Goal: Information Seeking & Learning: Check status

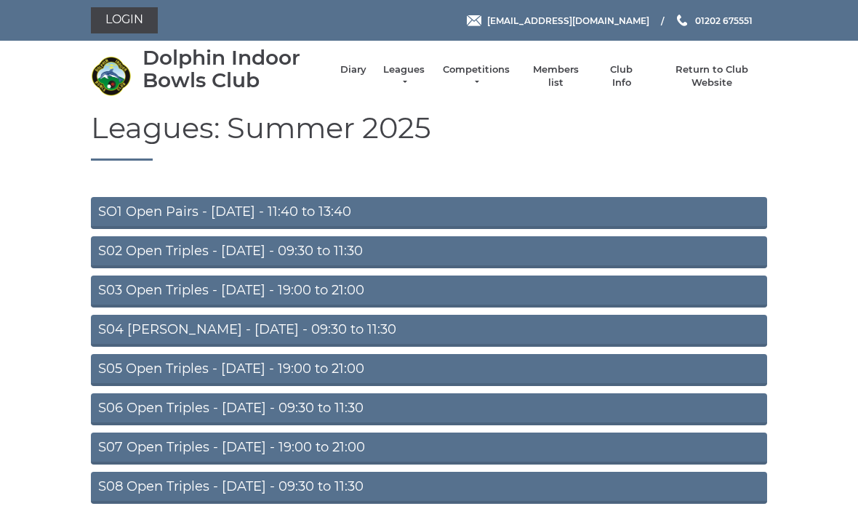
click at [366, 71] on link "Diary" at bounding box center [353, 69] width 26 height 13
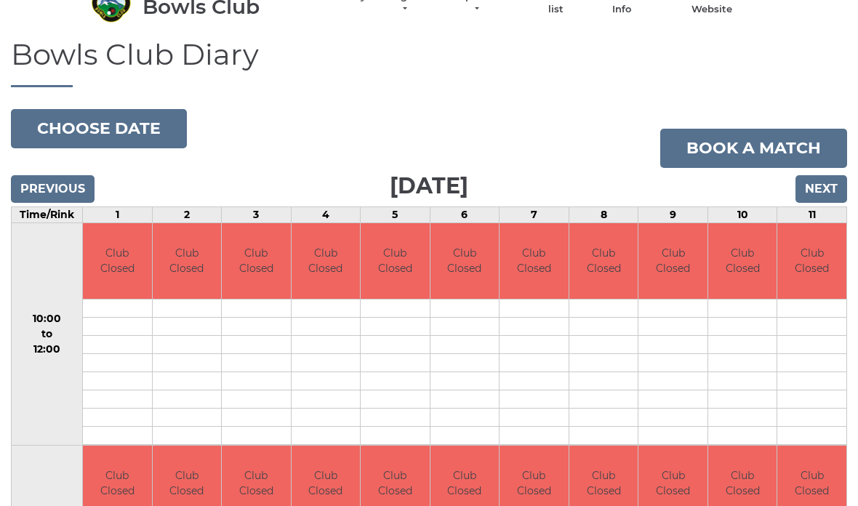
scroll to position [17, 0]
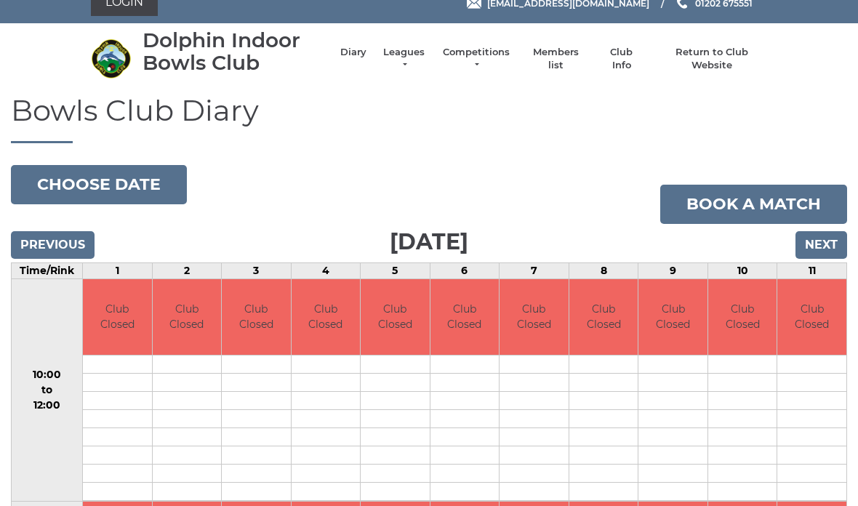
click at [825, 248] on input "Next" at bounding box center [821, 246] width 52 height 28
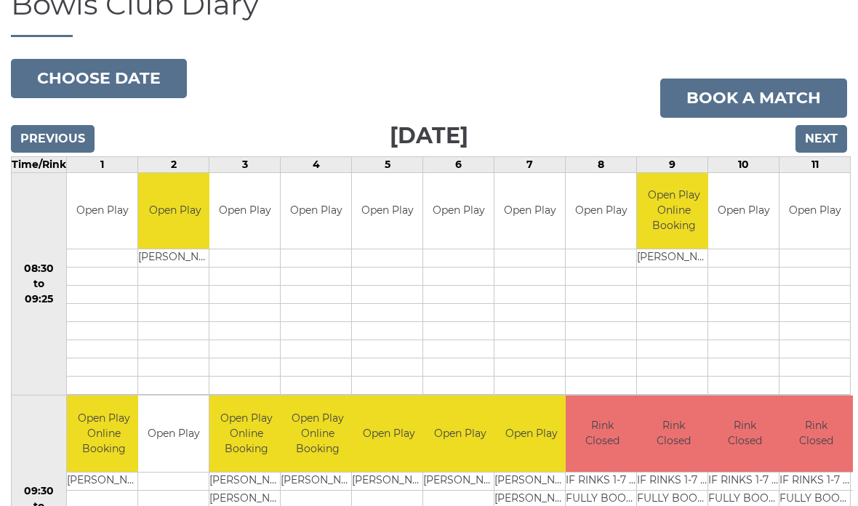
scroll to position [99, 0]
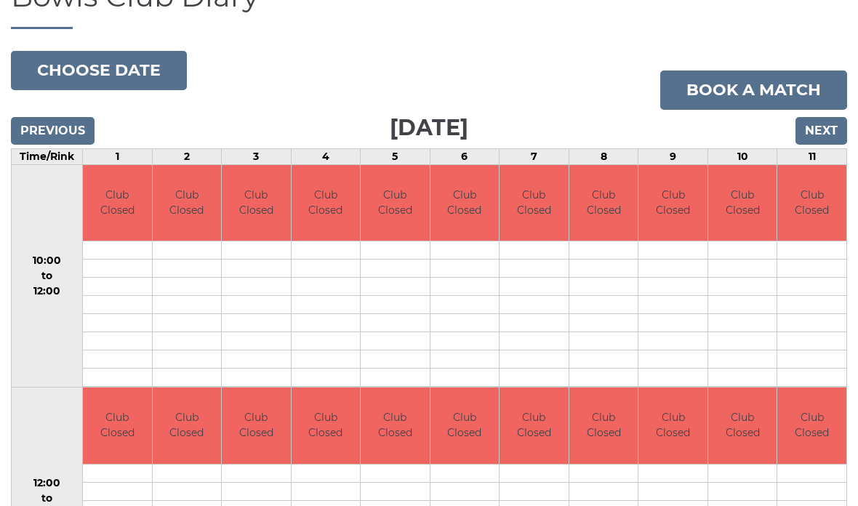
scroll to position [190, 0]
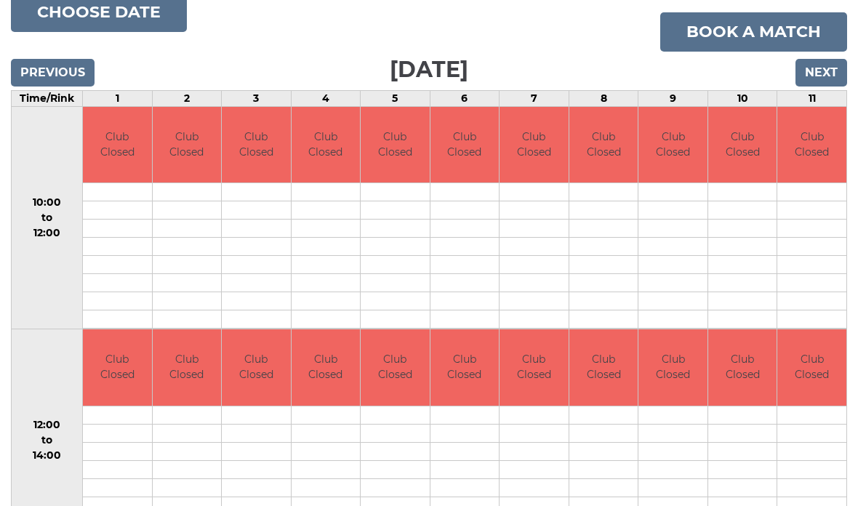
click at [821, 68] on input "Next" at bounding box center [821, 73] width 52 height 28
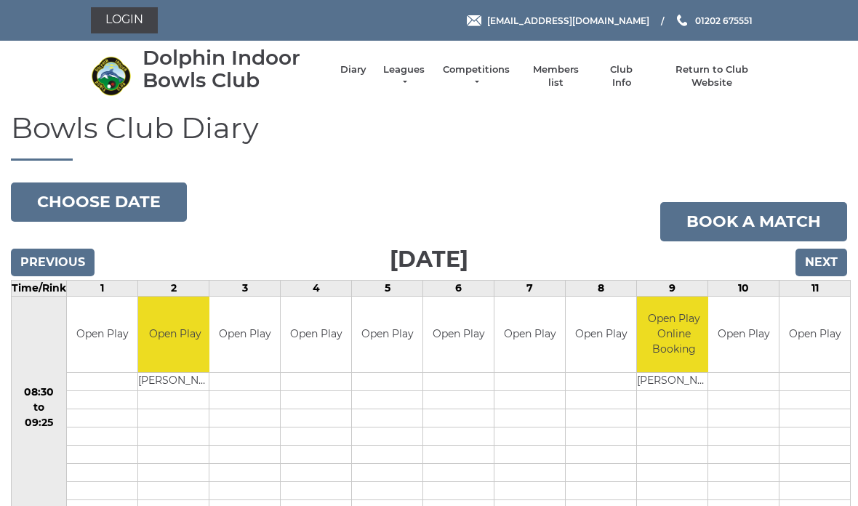
click at [827, 267] on input "Next" at bounding box center [821, 263] width 52 height 28
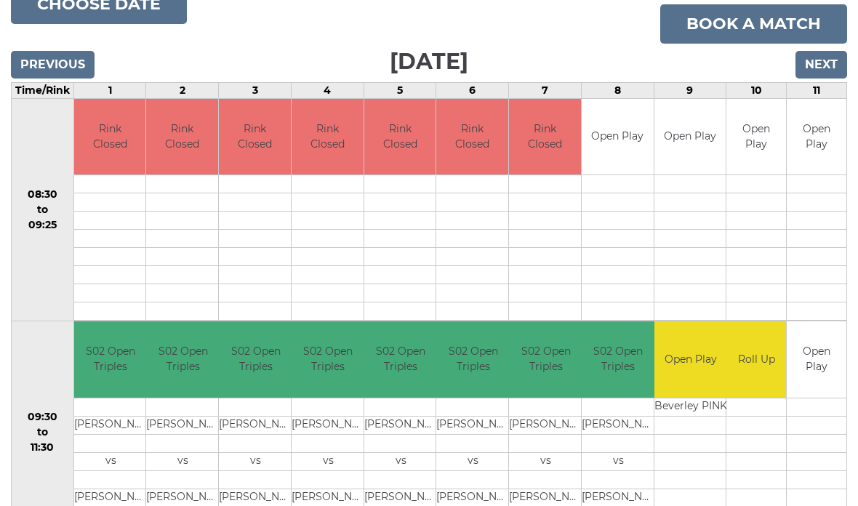
scroll to position [180, 0]
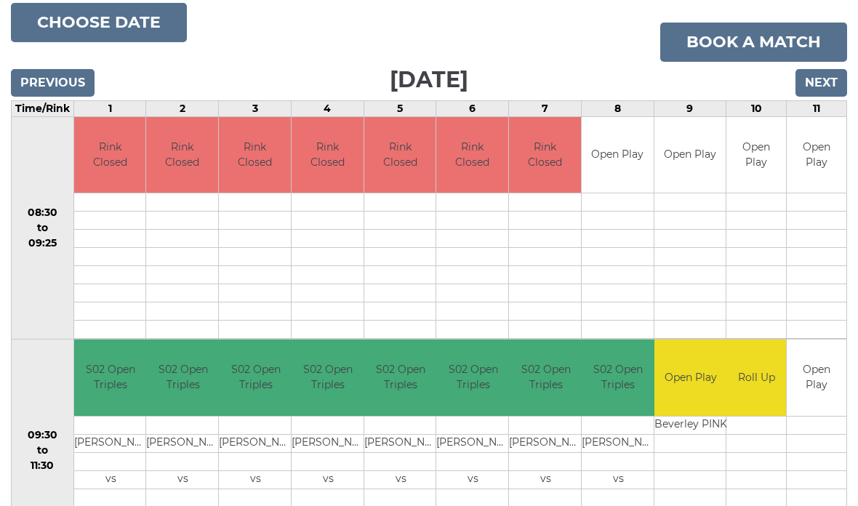
click at [832, 83] on input "Next" at bounding box center [821, 83] width 52 height 28
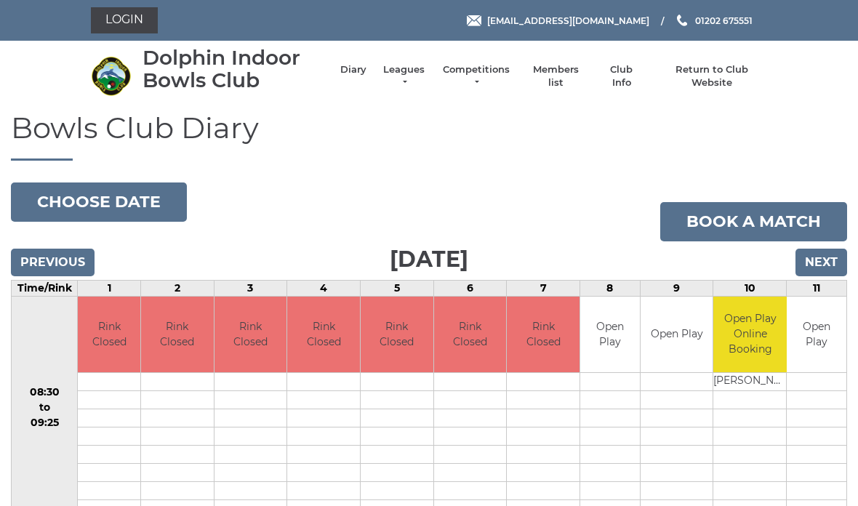
click at [820, 273] on input "Next" at bounding box center [821, 263] width 52 height 28
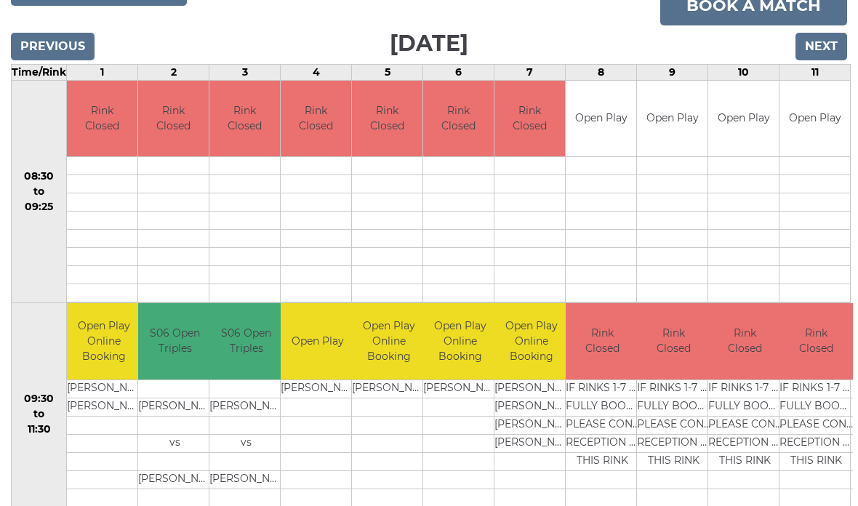
scroll to position [209, 0]
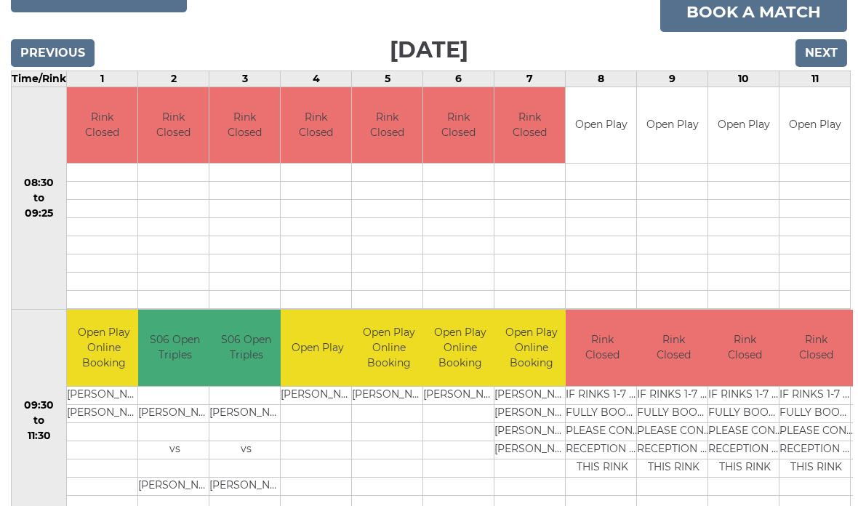
click at [832, 52] on input "Next" at bounding box center [821, 54] width 52 height 28
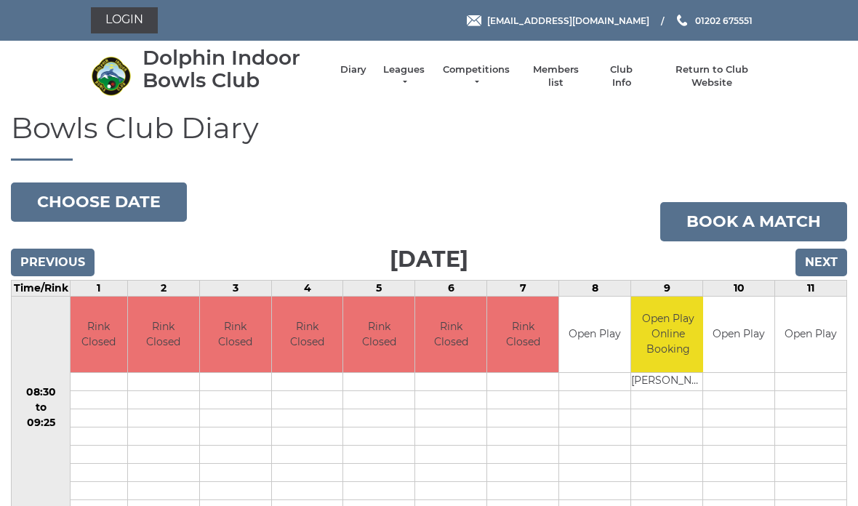
click at [827, 263] on input "Next" at bounding box center [821, 263] width 52 height 28
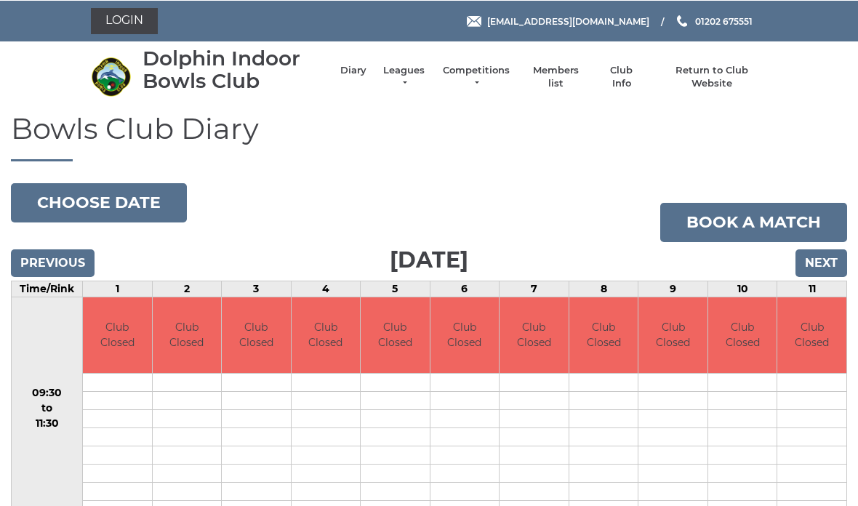
click at [826, 271] on input "Next" at bounding box center [821, 263] width 52 height 28
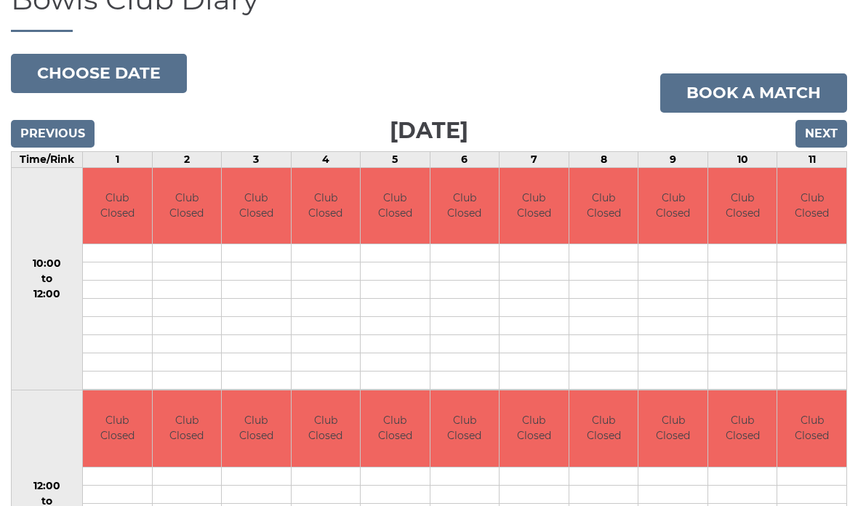
scroll to position [42, 0]
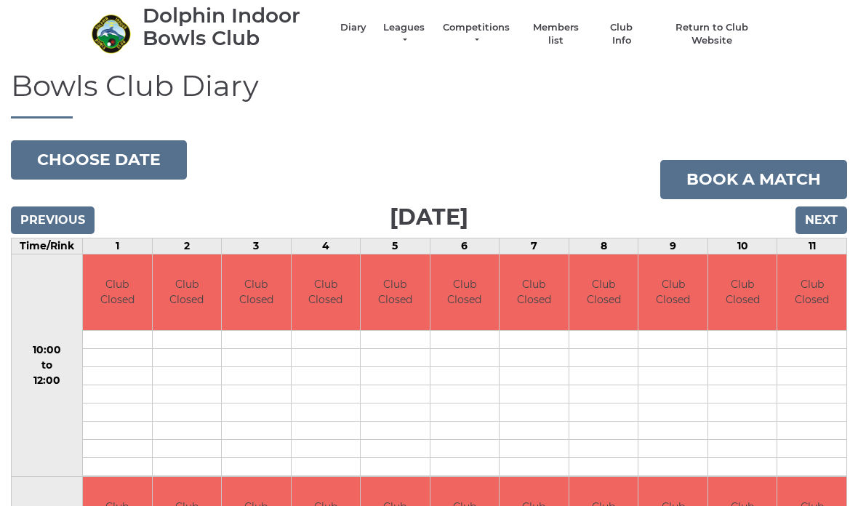
click at [829, 228] on input "Next" at bounding box center [821, 220] width 52 height 28
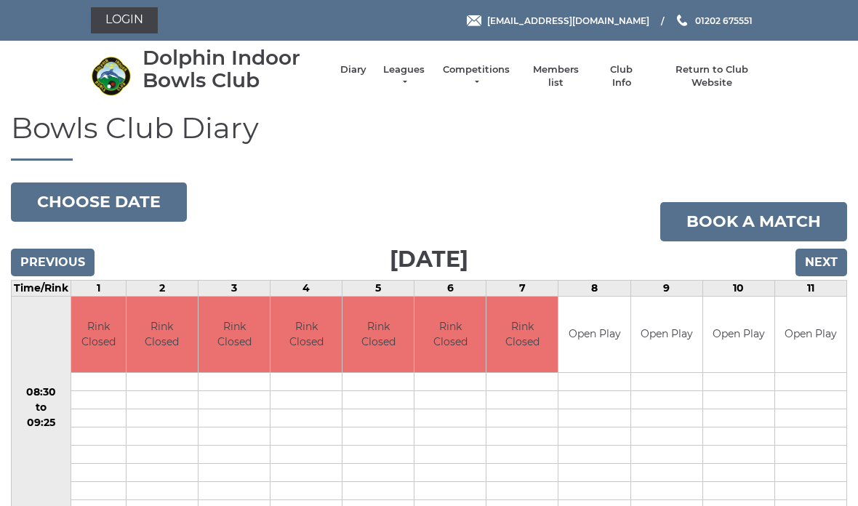
click at [413, 79] on link "Leagues" at bounding box center [404, 76] width 46 height 26
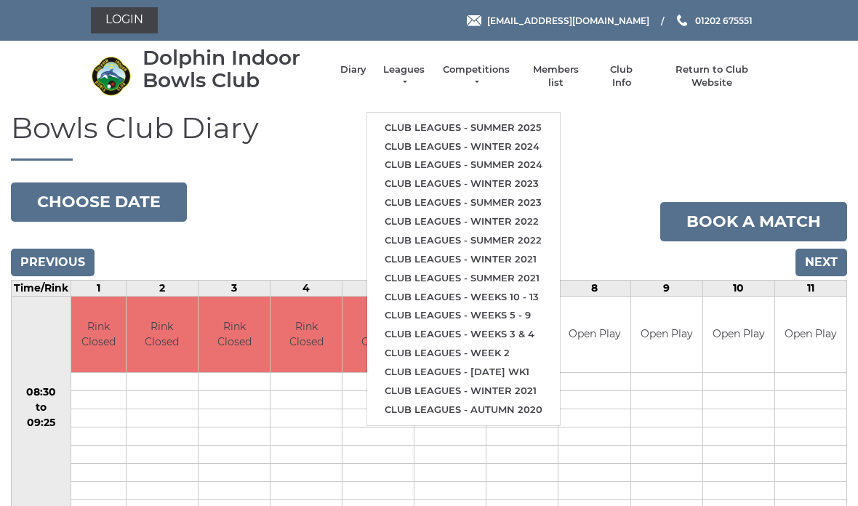
click at [778, 133] on h1 "Bowls Club Diary" at bounding box center [429, 136] width 836 height 49
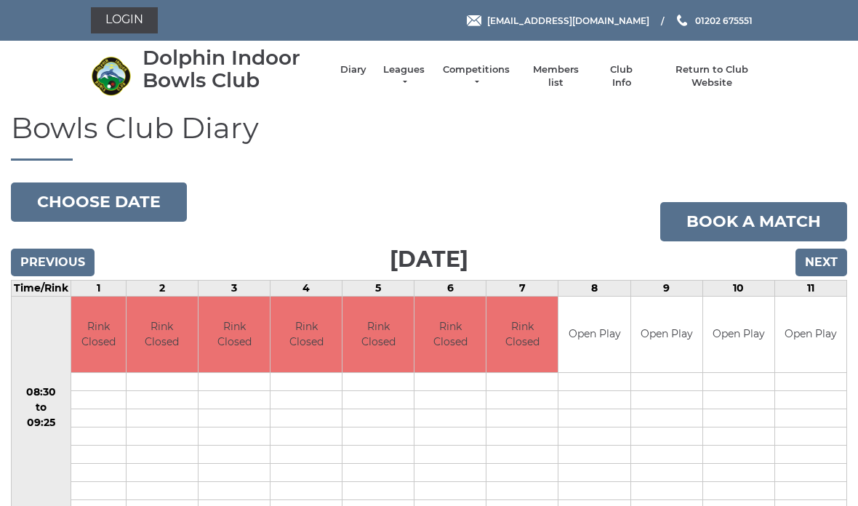
click at [707, 56] on div "Dolphin Indoor Bowls Club Diary Leagues Club leagues - Summer 2025 Club leagues…" at bounding box center [429, 77] width 698 height 60
click at [408, 77] on link "Leagues" at bounding box center [404, 76] width 46 height 26
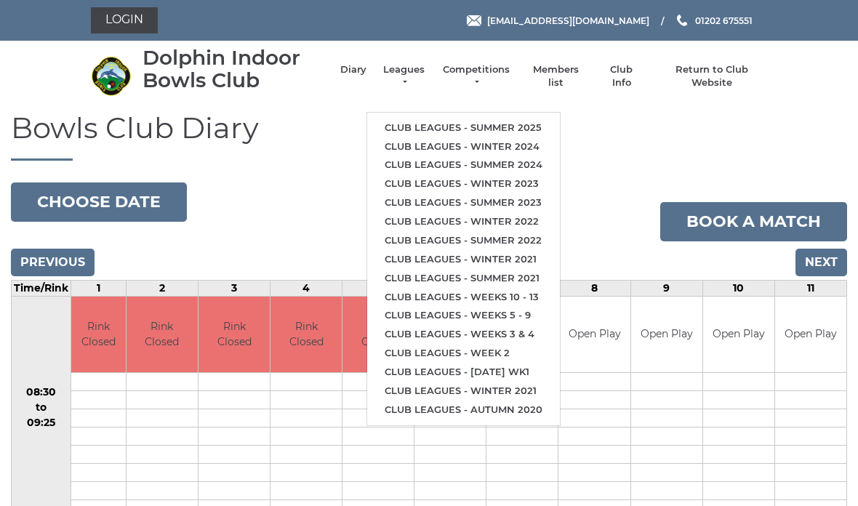
click at [408, 78] on link "Leagues" at bounding box center [404, 76] width 46 height 26
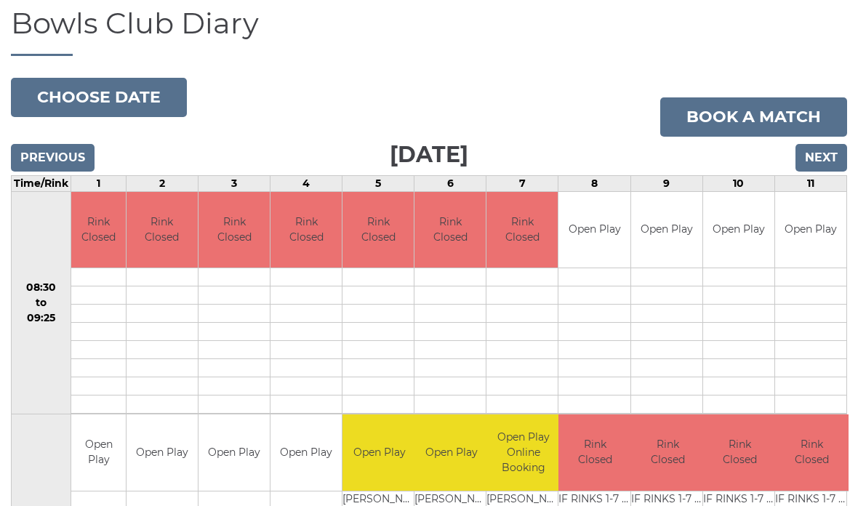
click at [142, 97] on button "Choose date" at bounding box center [99, 98] width 176 height 39
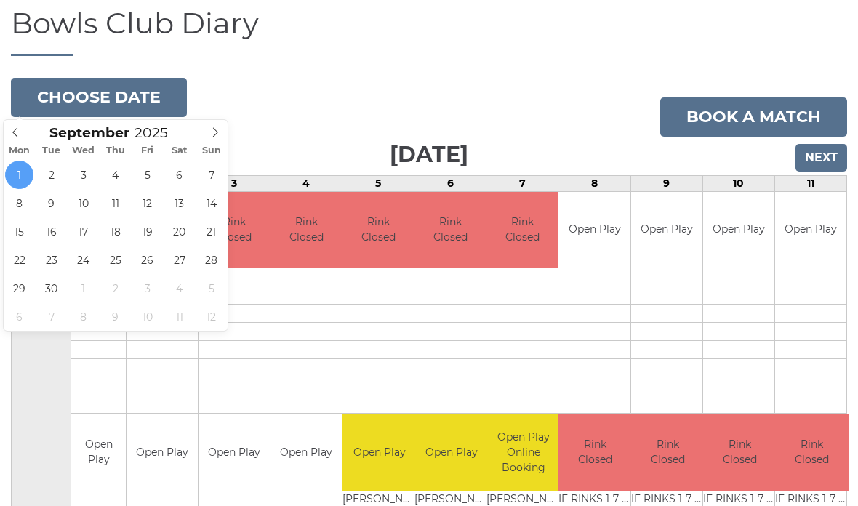
scroll to position [105, 0]
type input "[DATE]"
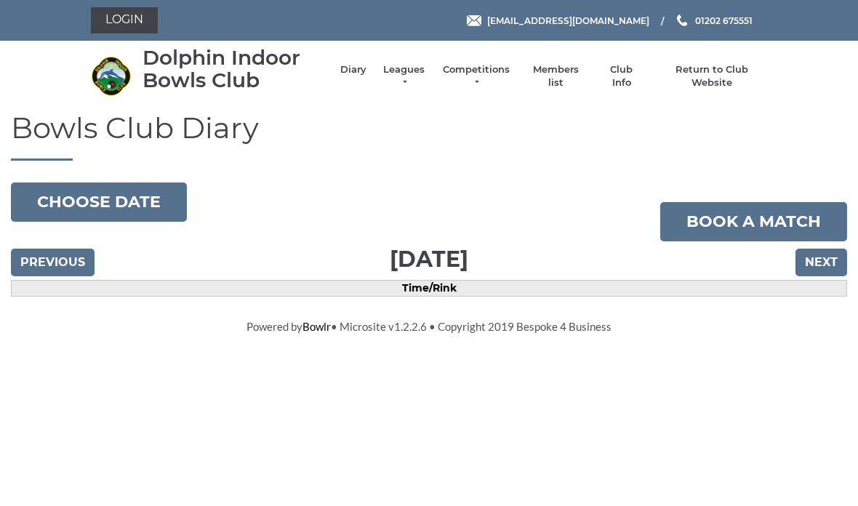
click at [826, 273] on input "Next" at bounding box center [821, 263] width 52 height 28
click at [818, 267] on input "Next" at bounding box center [821, 263] width 52 height 28
click at [411, 75] on link "Leagues" at bounding box center [404, 76] width 46 height 26
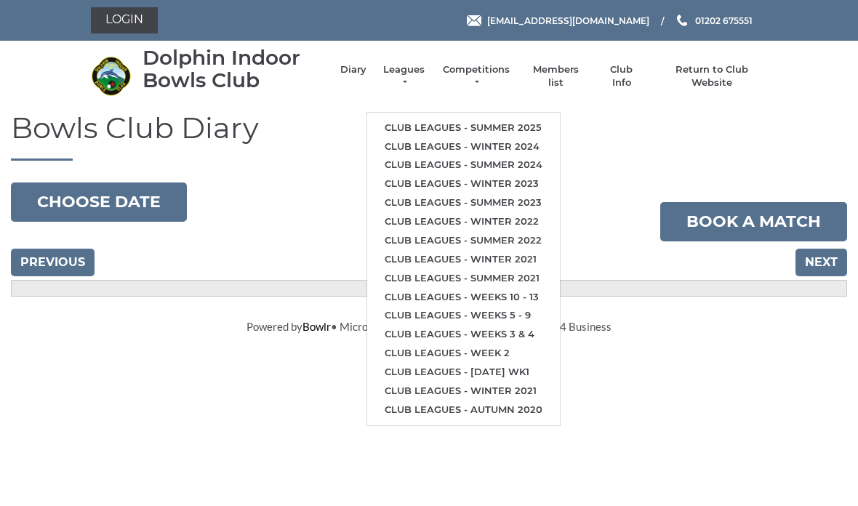
click at [311, 198] on div "Bowls Club Diary 2025-10-01 Choose date Book a match Wednesday 1st October 2025…" at bounding box center [429, 204] width 858 height 185
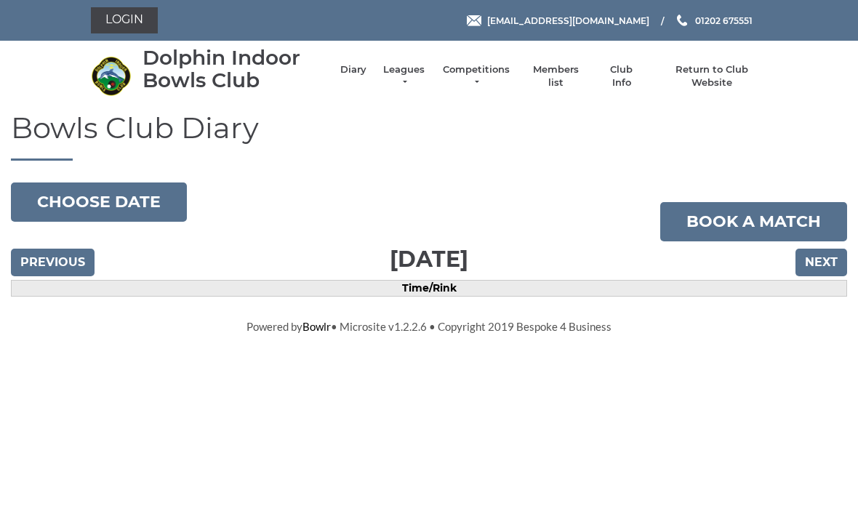
click at [821, 267] on input "Next" at bounding box center [821, 263] width 52 height 28
click at [810, 273] on input "Next" at bounding box center [821, 263] width 52 height 28
click at [824, 266] on input "Next" at bounding box center [821, 263] width 52 height 28
